Goal: Information Seeking & Learning: Learn about a topic

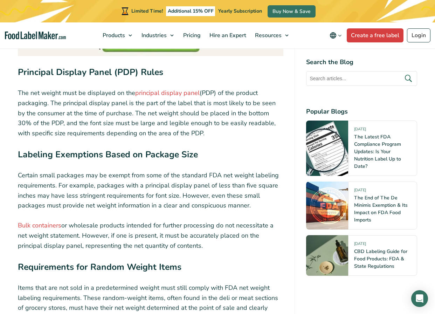
scroll to position [1264, 0]
click at [174, 92] on link "principal display panel" at bounding box center [167, 93] width 64 height 8
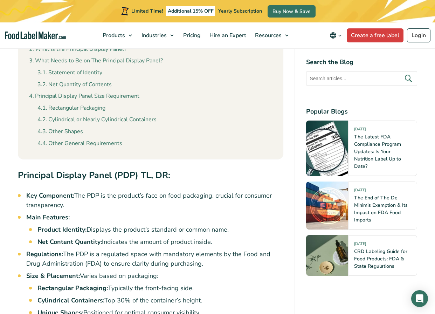
scroll to position [444, 0]
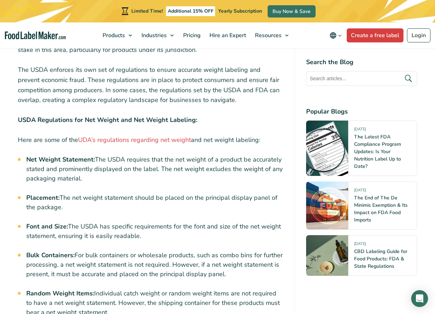
scroll to position [1894, 0]
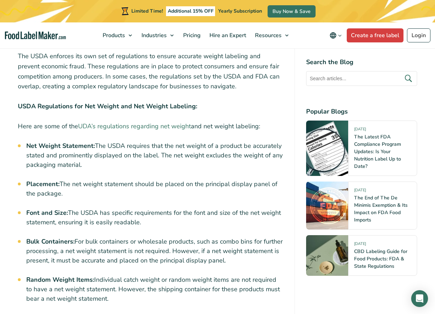
click at [178, 122] on link "UDA’s regulations regarding net weight" at bounding box center [134, 126] width 113 height 8
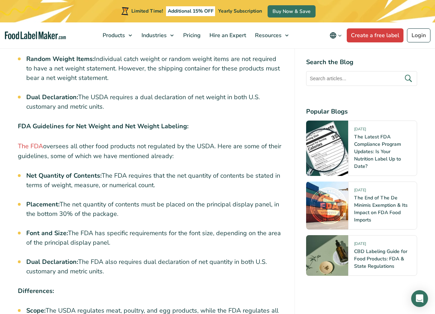
scroll to position [2102, 0]
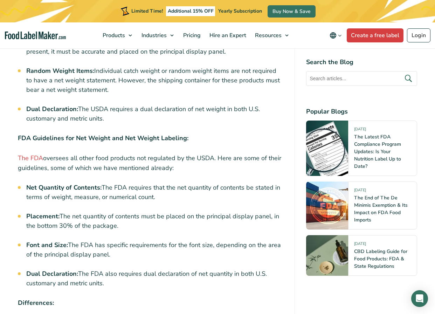
drag, startPoint x: 108, startPoint y: 245, endPoint x: 20, endPoint y: 230, distance: 89.6
copy li "Font and Size: The FDA has specific requirements for the font size, depending o…"
